Goal: Task Accomplishment & Management: Use online tool/utility

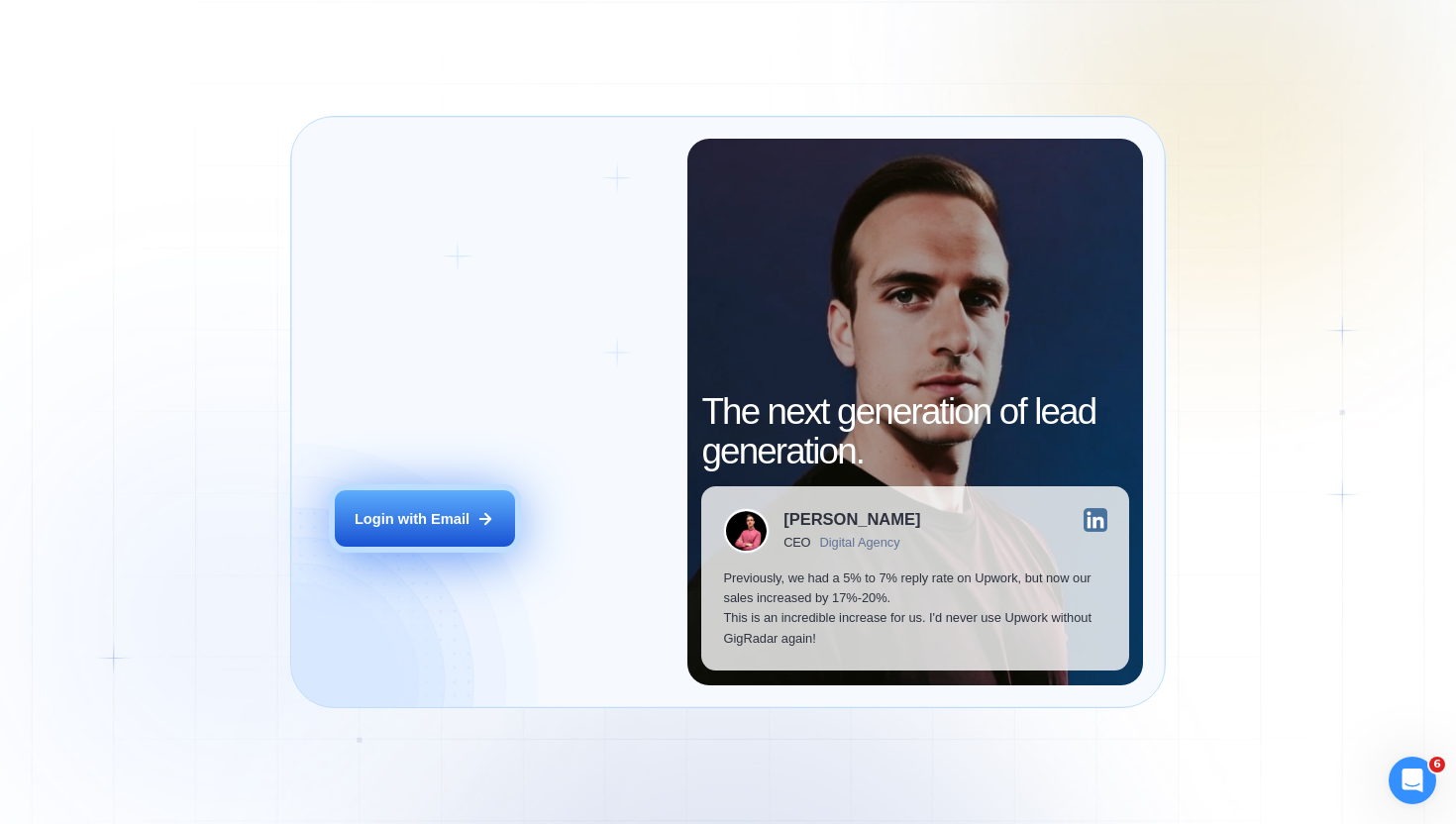
click at [410, 532] on button "Login with Email" at bounding box center [424, 518] width 180 height 57
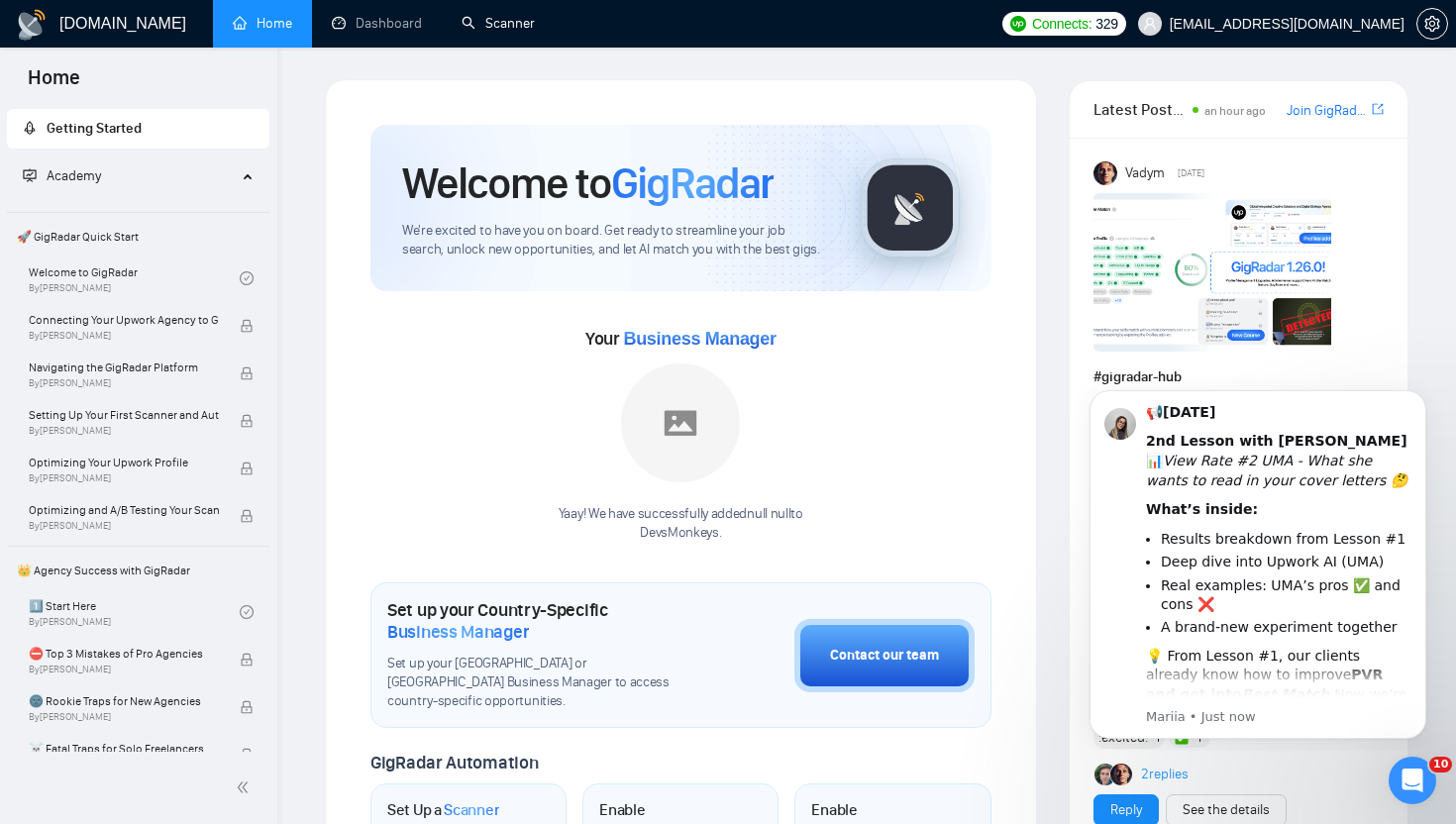
drag, startPoint x: 501, startPoint y: 33, endPoint x: 427, endPoint y: 74, distance: 84.6
click at [501, 32] on link "Scanner" at bounding box center [499, 23] width 74 height 17
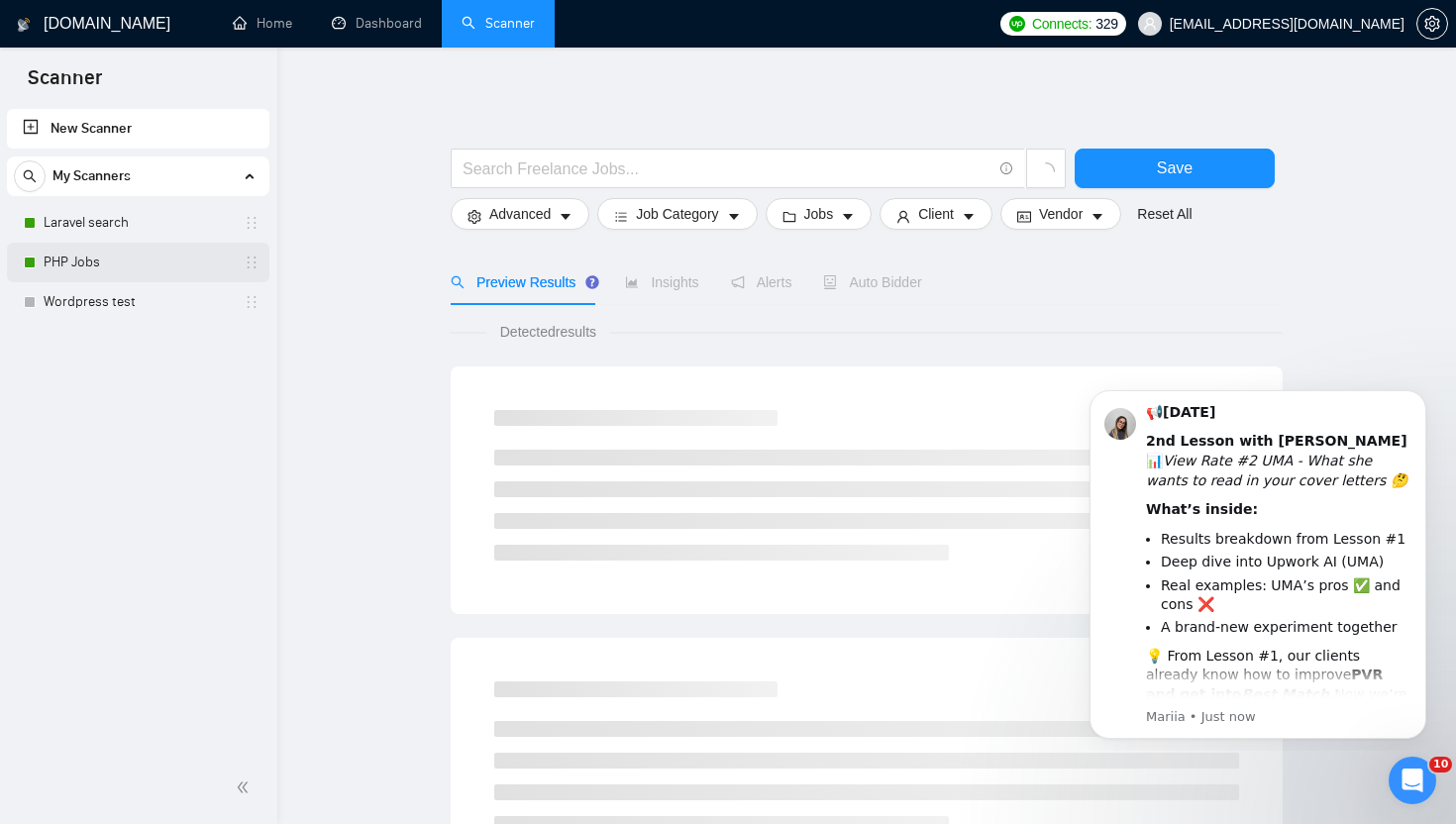
click at [67, 258] on link "PHP Jobs" at bounding box center [137, 263] width 188 height 40
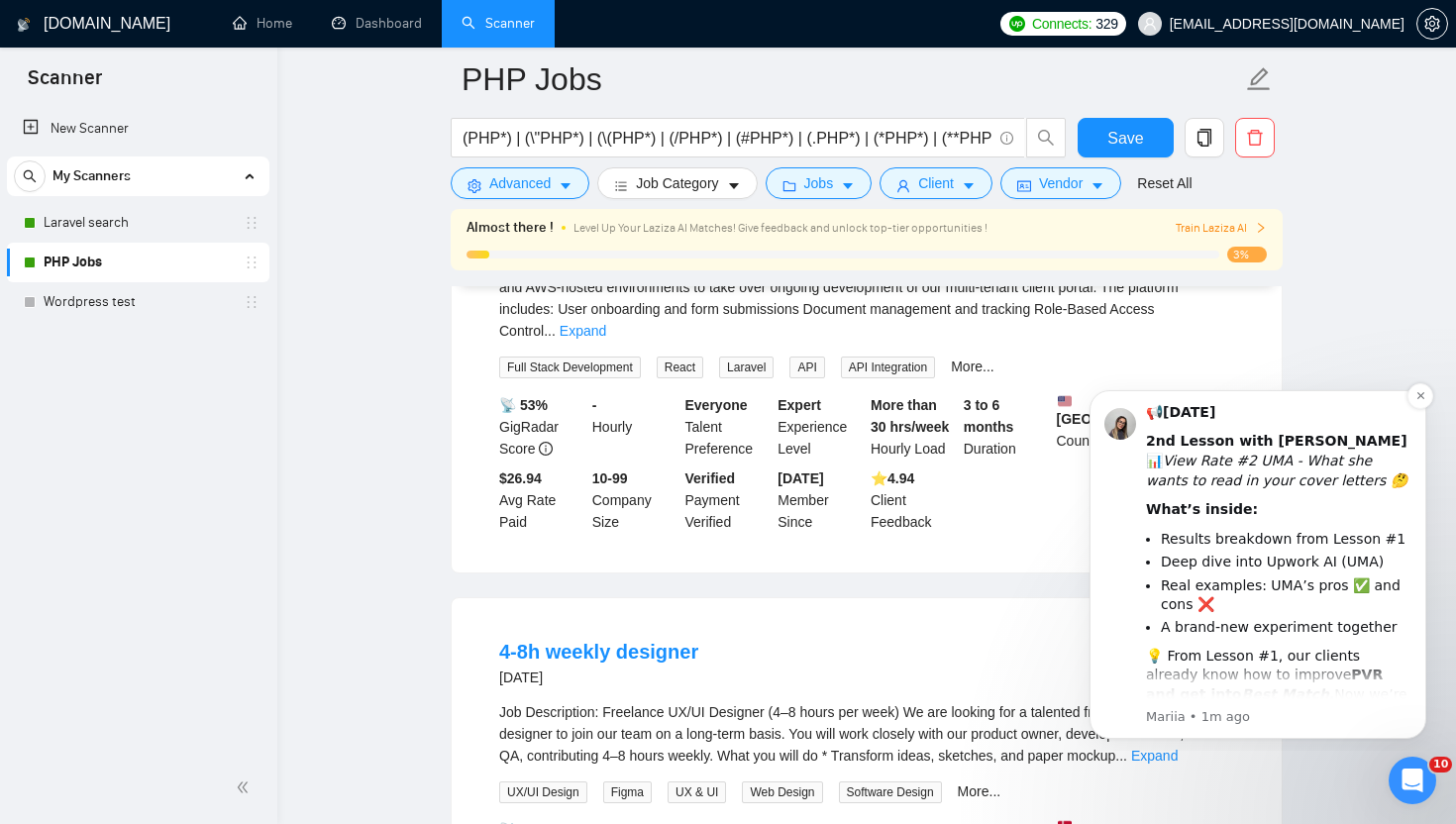
scroll to position [2509, 0]
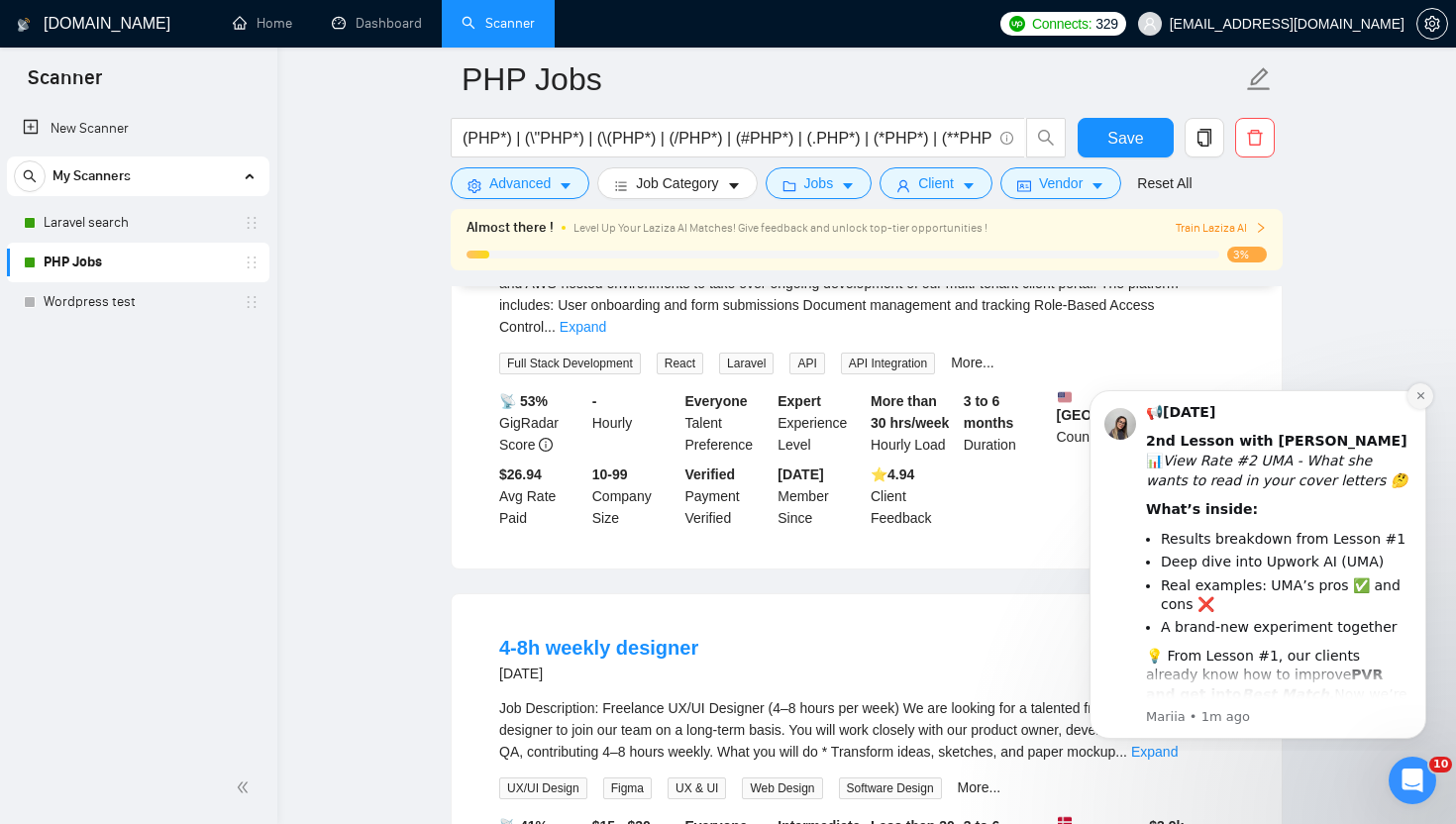
click at [1415, 397] on icon "Dismiss notification" at bounding box center [1420, 395] width 11 height 11
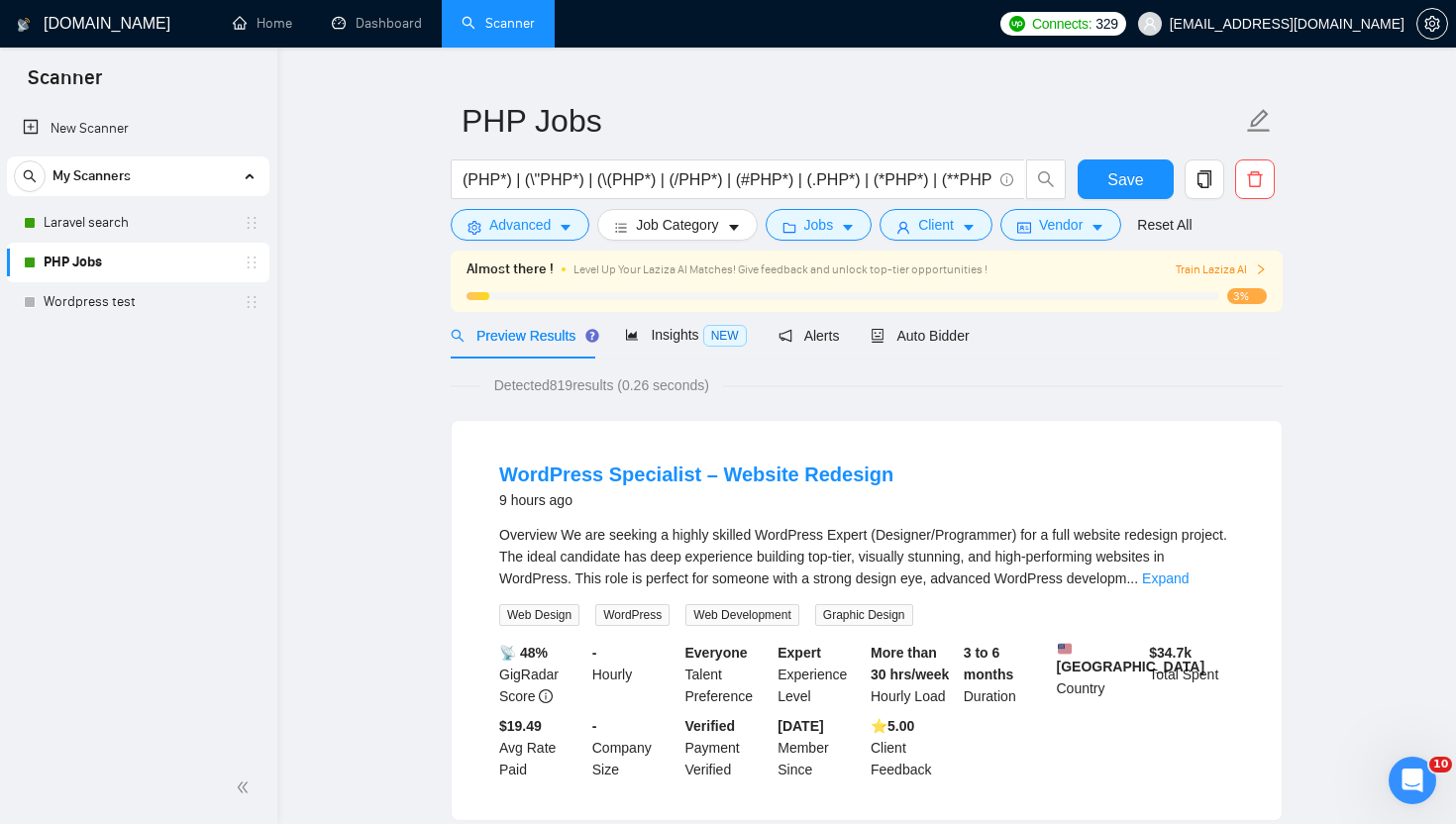
scroll to position [0, 0]
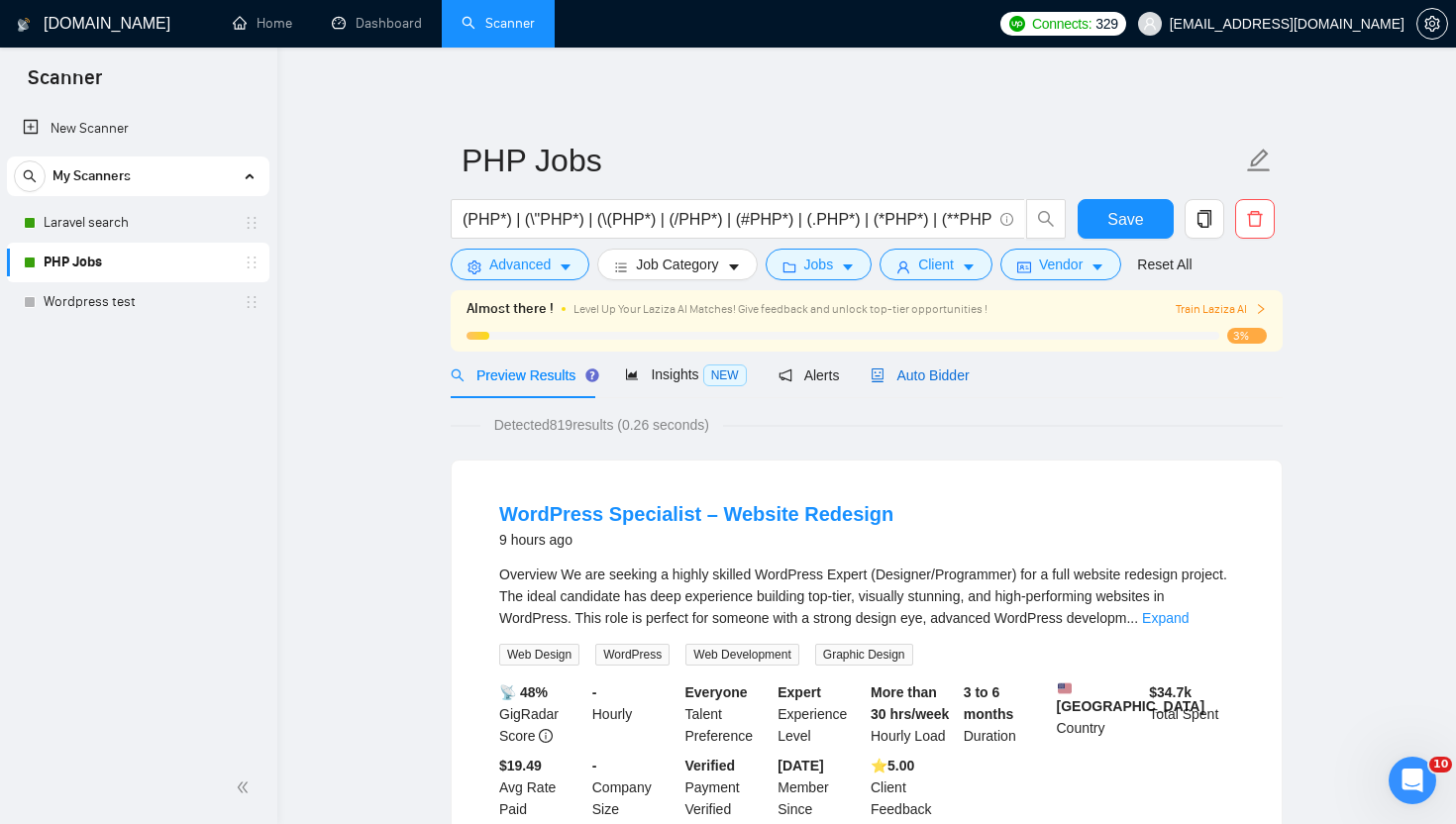
drag, startPoint x: 915, startPoint y: 377, endPoint x: 1098, endPoint y: 401, distance: 184.6
click at [915, 377] on span "Auto Bidder" at bounding box center [920, 375] width 99 height 16
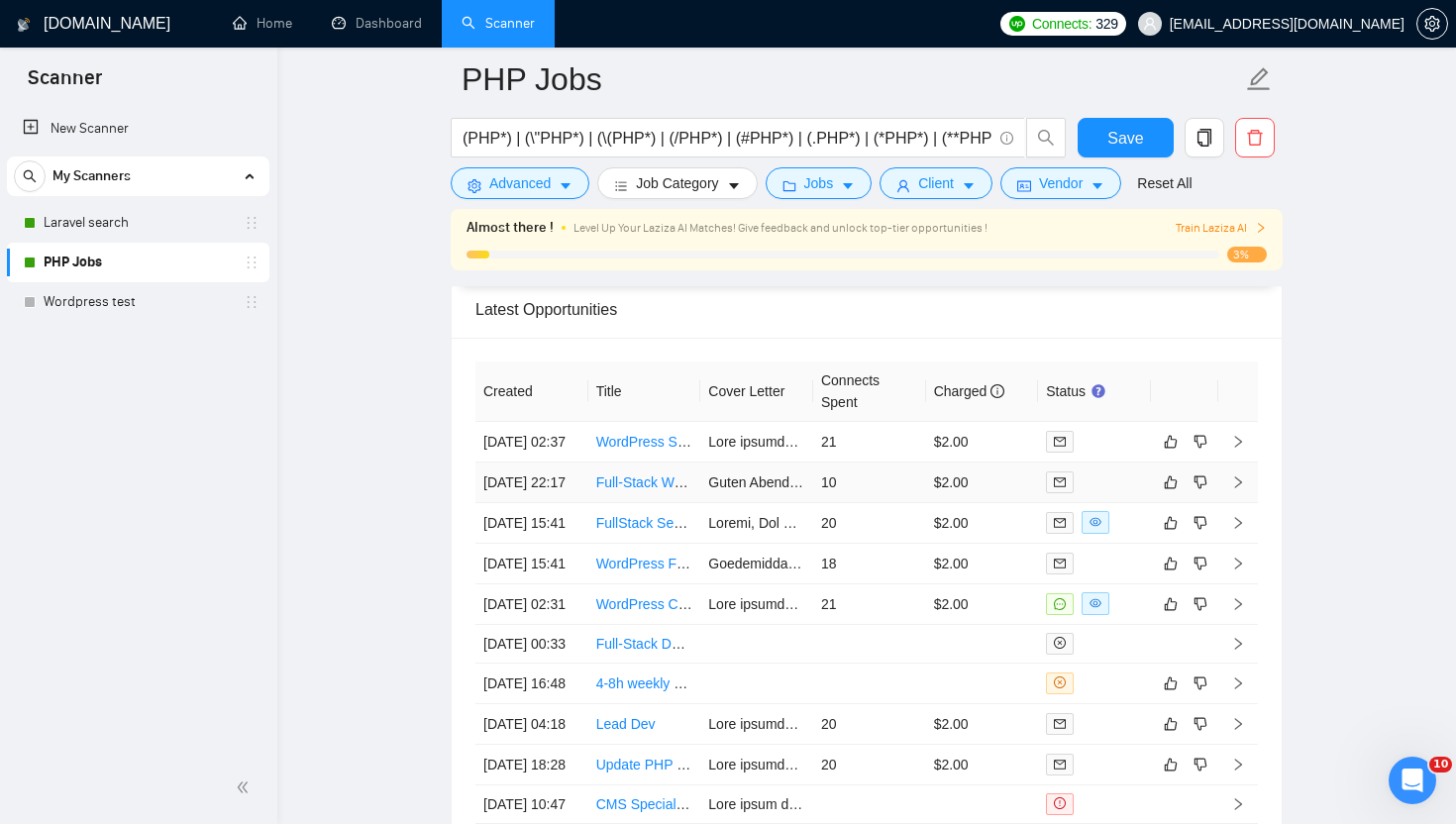
scroll to position [5037, 0]
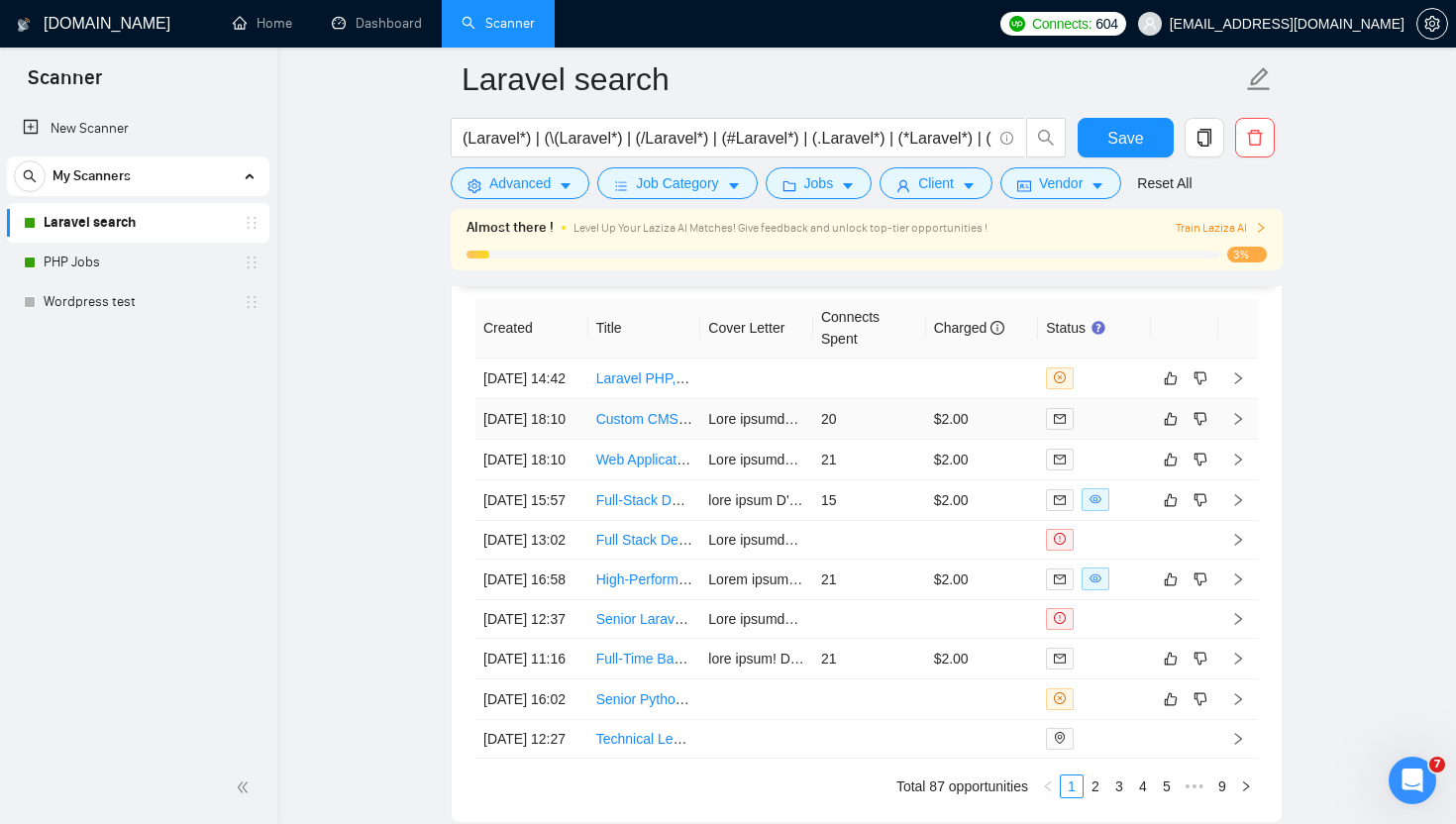
scroll to position [5158, 0]
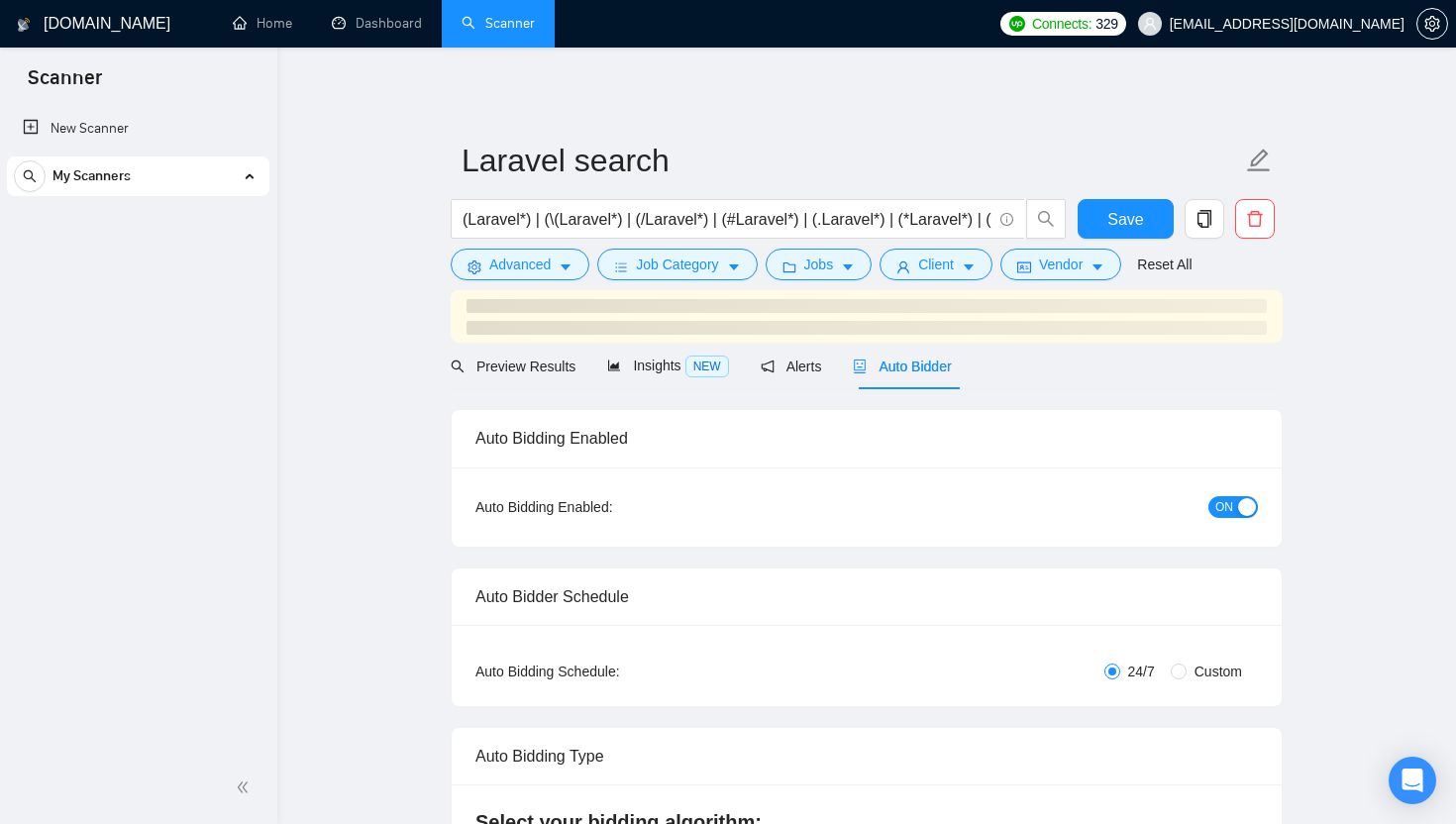
checkbox input "true"
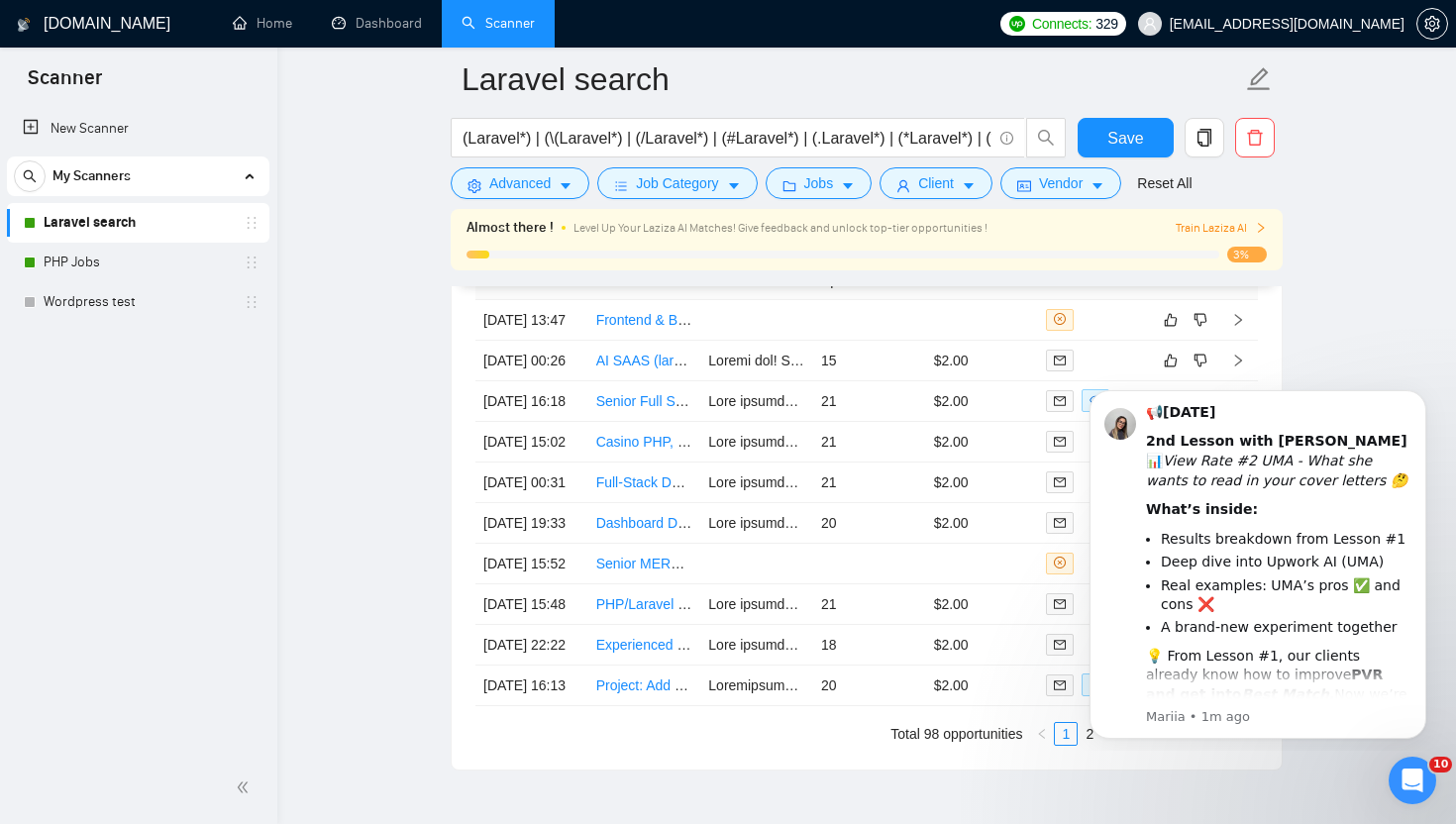
scroll to position [5227, 0]
